Goal: Communication & Community: Connect with others

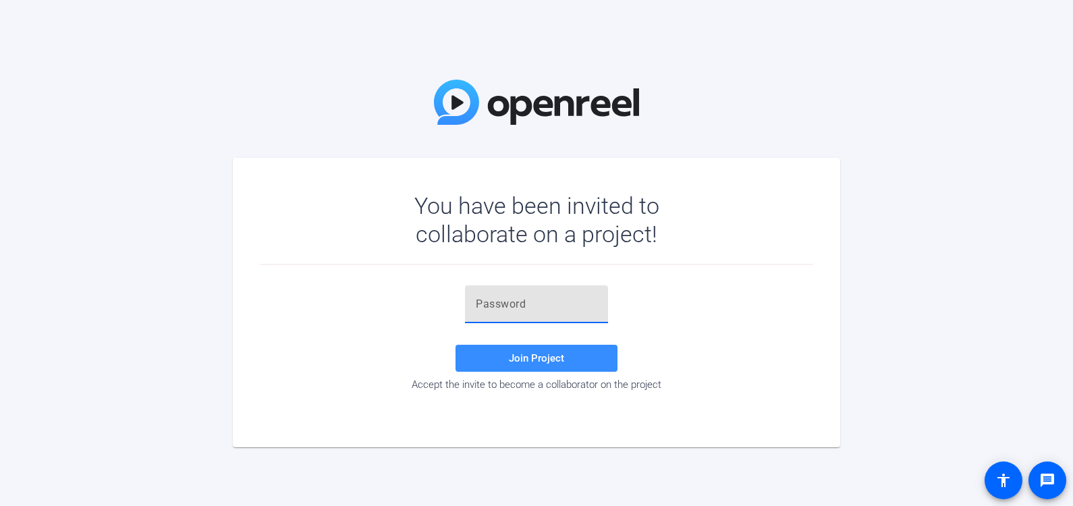
click at [532, 309] on input "text" at bounding box center [536, 304] width 121 height 16
click at [503, 298] on input "%)J" at bounding box center [536, 304] width 121 height 16
click at [493, 304] on input "%)J0IN" at bounding box center [536, 304] width 121 height 16
type input "%)j0IN"
click at [515, 360] on span "Join Project" at bounding box center [536, 358] width 55 height 12
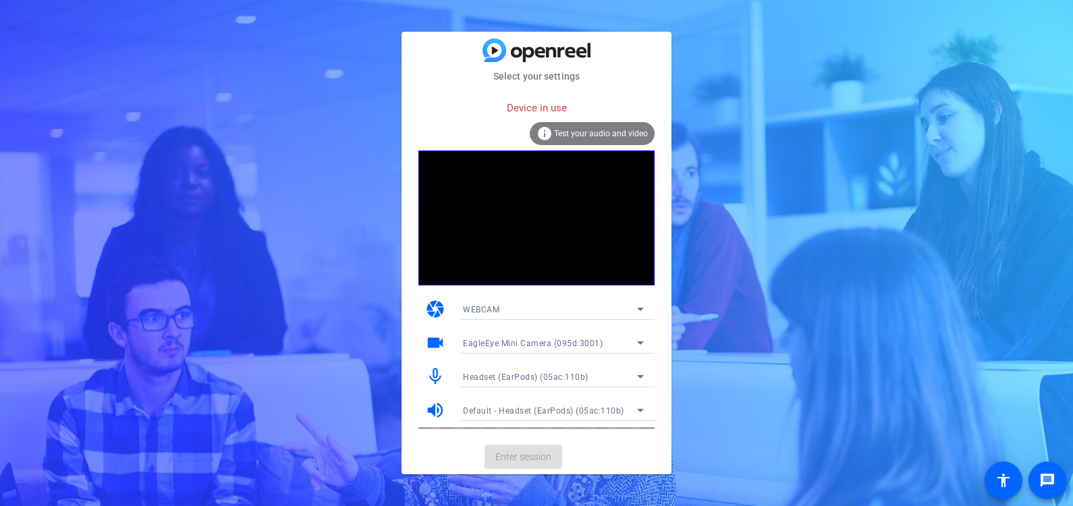
click at [618, 137] on span "Test your audio and video" at bounding box center [601, 133] width 94 height 9
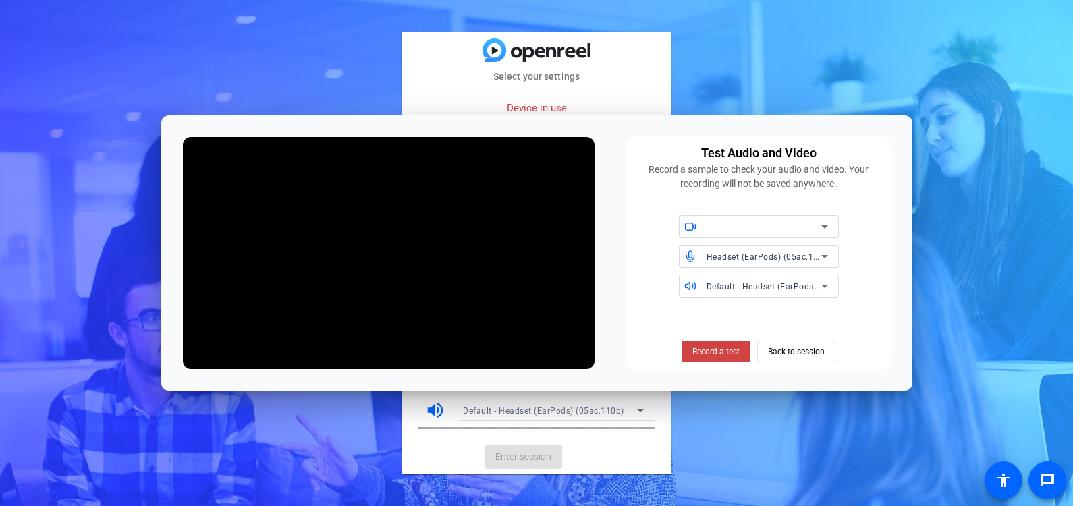
drag, startPoint x: 645, startPoint y: 125, endPoint x: 833, endPoint y: 124, distance: 187.6
click at [833, 124] on div "Test Audio and Video Record a sample to check your audio and video. Your record…" at bounding box center [536, 252] width 751 height 275
click at [785, 352] on span "Back to session" at bounding box center [796, 352] width 57 height 26
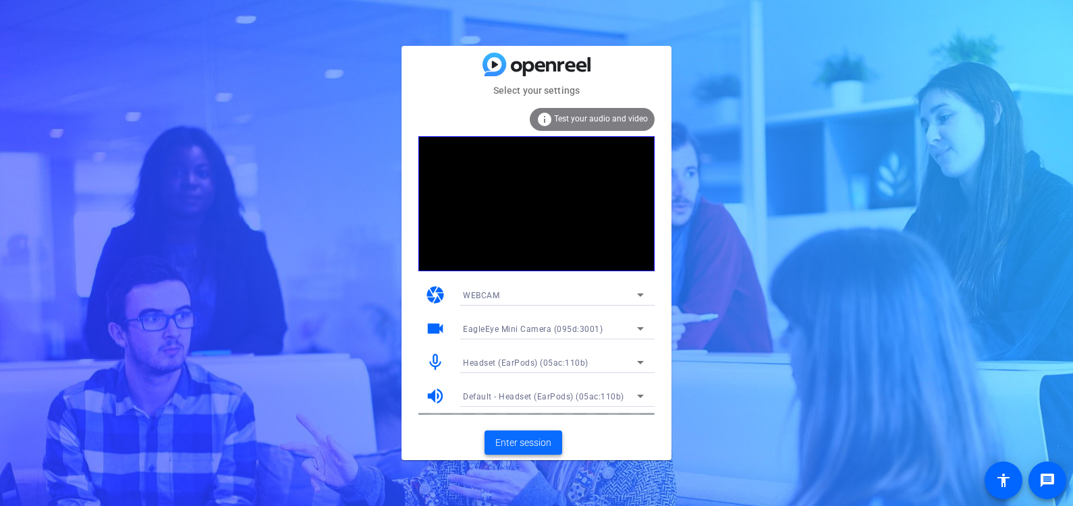
click at [531, 443] on span "Enter session" at bounding box center [523, 443] width 56 height 14
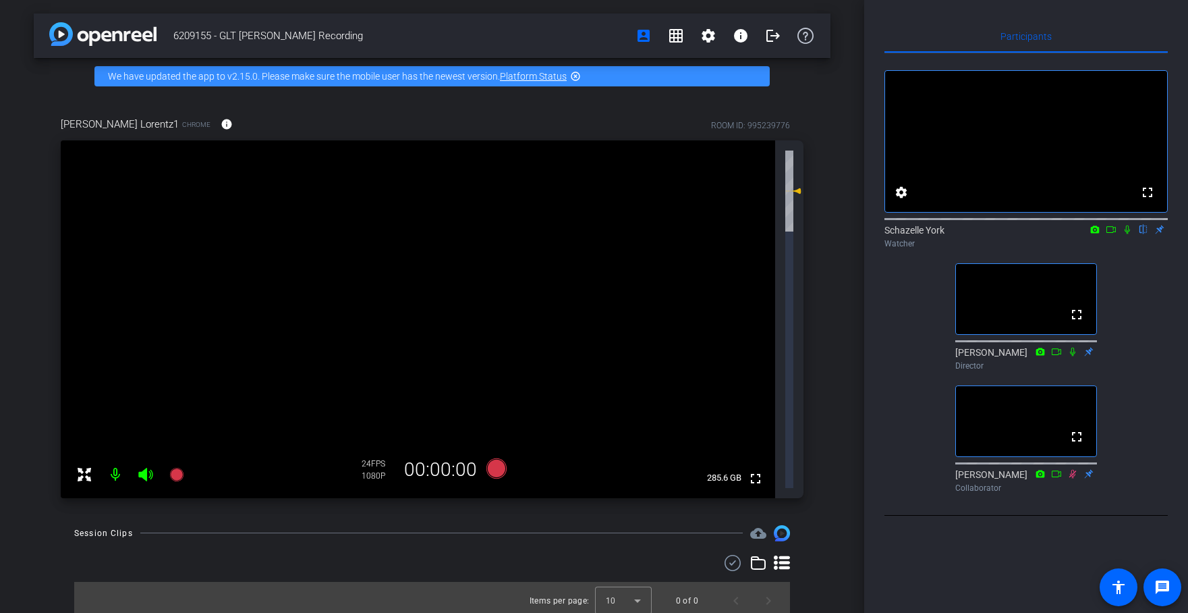
click at [82, 466] on icon at bounding box center [84, 474] width 16 height 16
click at [85, 466] on icon at bounding box center [84, 474] width 16 height 16
click at [907, 18] on div "Participants fullscreen settings Schazelle York flip Watcher fullscreen [PERSON…" at bounding box center [1026, 306] width 324 height 613
click at [1072, 461] on div "fullscreen settings Schazelle York flip Watcher fullscreen [PERSON_NAME] Direct…" at bounding box center [1026, 275] width 283 height 445
